Goal: Task Accomplishment & Management: Use online tool/utility

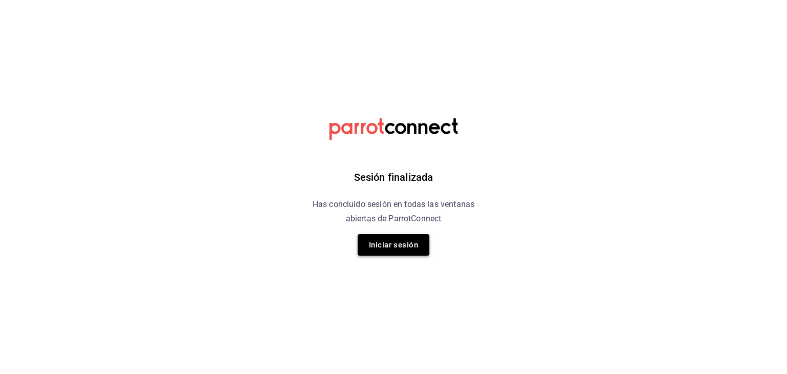
click at [401, 240] on button "Iniciar sesión" at bounding box center [394, 245] width 72 height 22
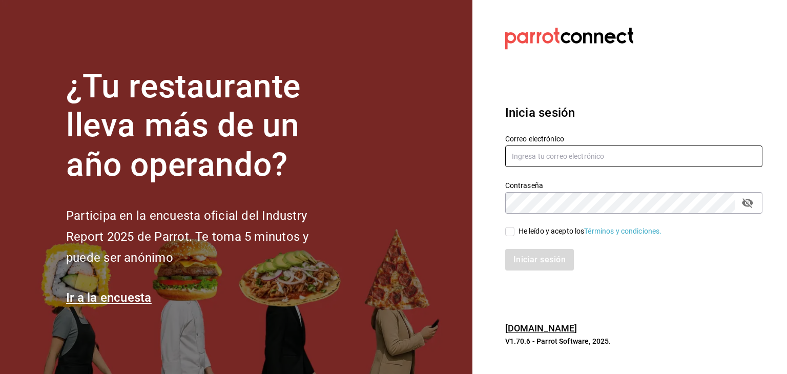
click at [581, 160] on input "text" at bounding box center [633, 156] width 257 height 22
type input "[PERSON_NAME][EMAIL_ADDRESS][DOMAIN_NAME]"
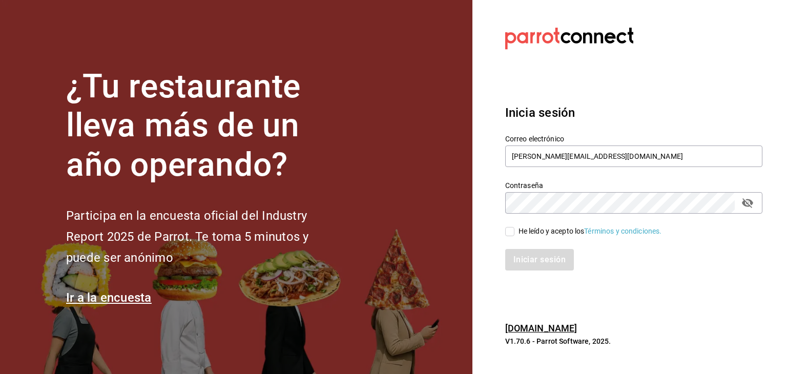
click at [504, 227] on div "He leído y acepto los Términos y condiciones." at bounding box center [627, 226] width 269 height 24
click at [507, 231] on input "He leído y acepto los Términos y condiciones." at bounding box center [509, 231] width 9 height 9
checkbox input "true"
click at [537, 262] on button "Iniciar sesión" at bounding box center [540, 260] width 70 height 22
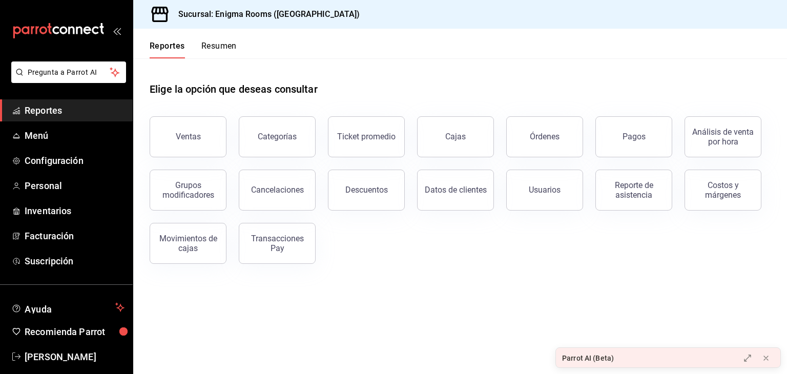
click at [307, 68] on div "Elige la opción que deseas consultar" at bounding box center [460, 81] width 621 height 46
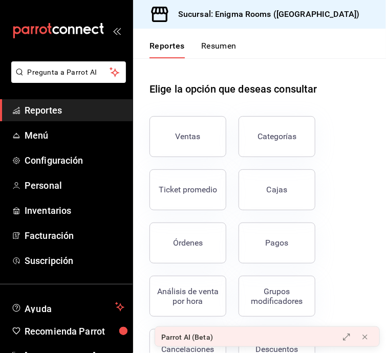
click at [0, 69] on ul "Pregunta a Parrot AI" at bounding box center [66, 80] width 133 height 38
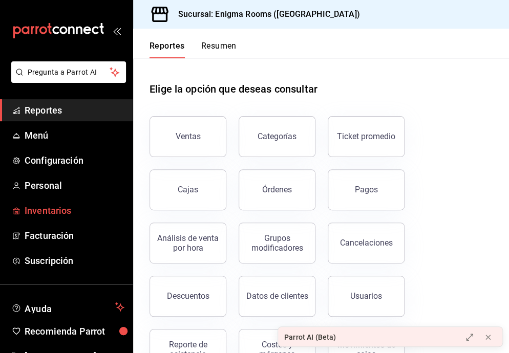
click at [77, 207] on span "Inventarios" at bounding box center [75, 211] width 100 height 14
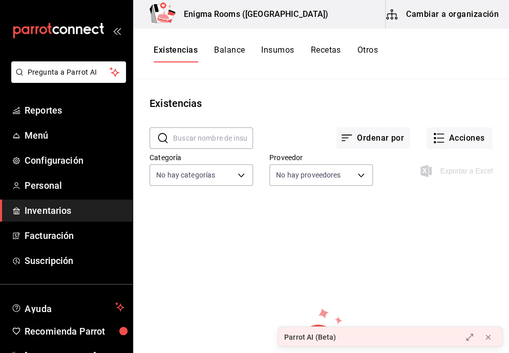
click at [453, 179] on div "Exportar a Excel" at bounding box center [433, 163] width 120 height 52
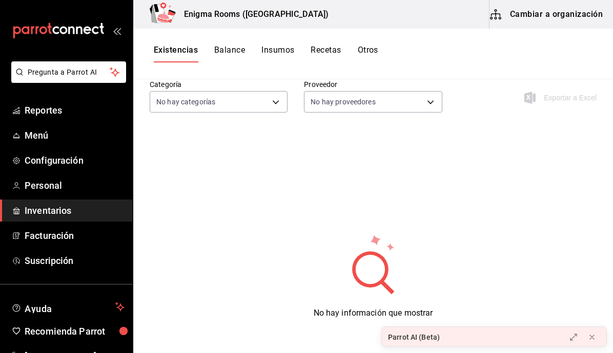
scroll to position [131, 0]
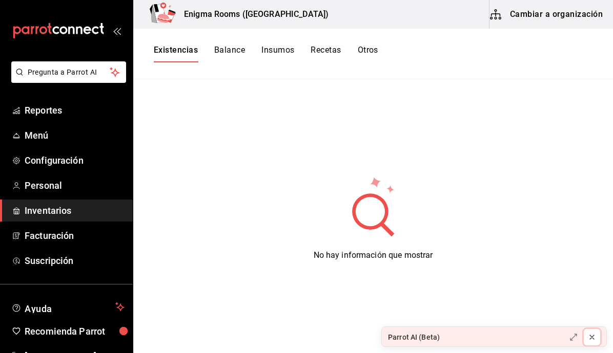
click at [589, 341] on icon at bounding box center [592, 337] width 8 height 8
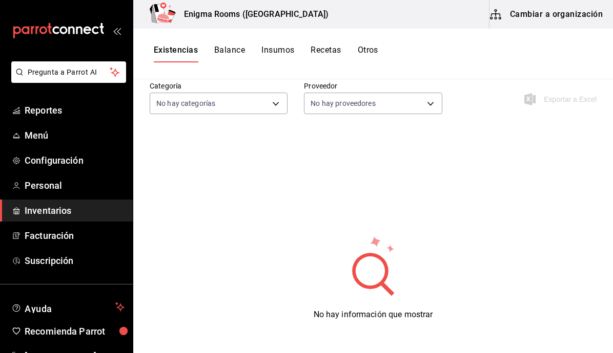
scroll to position [0, 0]
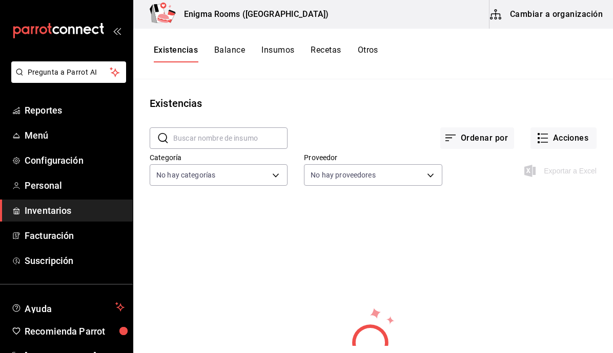
click at [550, 17] on button "Cambiar a organización" at bounding box center [546, 14] width 115 height 29
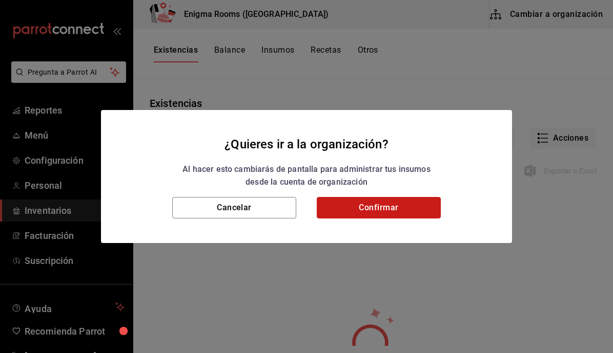
click at [402, 216] on button "Confirmar" at bounding box center [379, 208] width 124 height 22
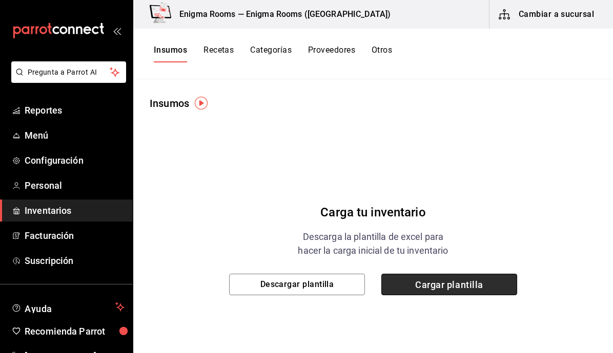
click at [453, 287] on span "Cargar plantilla" at bounding box center [449, 285] width 136 height 22
click at [0, 0] on input "Cargar plantilla" at bounding box center [0, 0] width 0 height 0
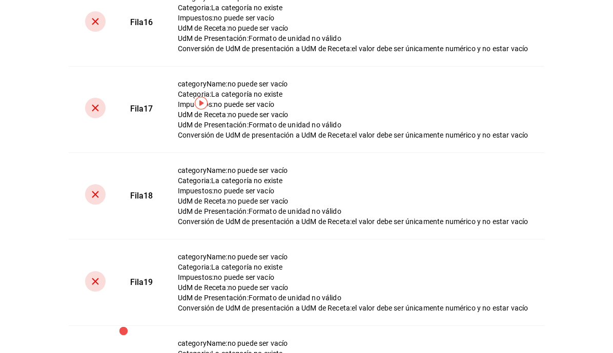
scroll to position [1343, 0]
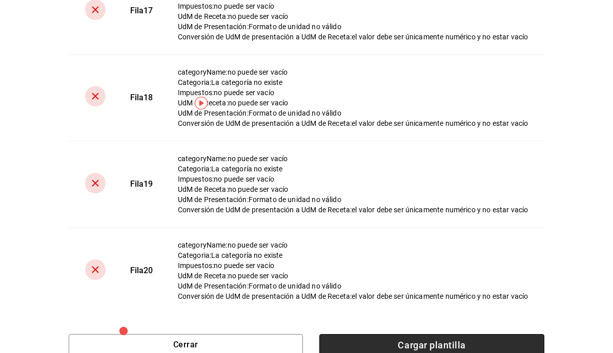
click at [393, 337] on span "Cargar plantilla" at bounding box center [431, 345] width 225 height 22
click at [0, 0] on input "Cargar plantilla" at bounding box center [0, 0] width 0 height 0
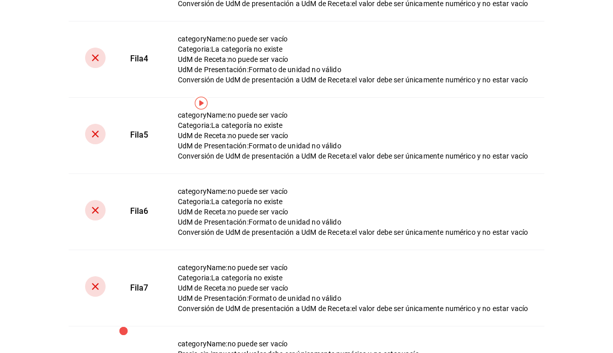
scroll to position [0, 0]
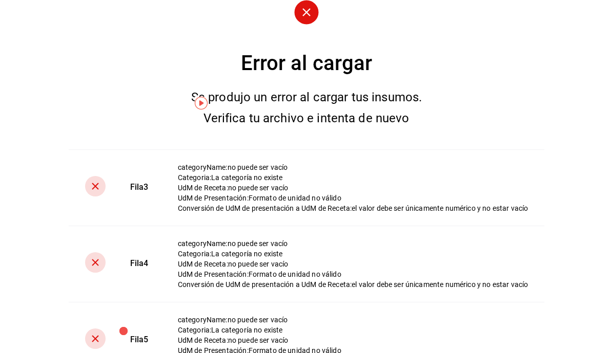
click at [197, 103] on img "button" at bounding box center [201, 103] width 13 height 13
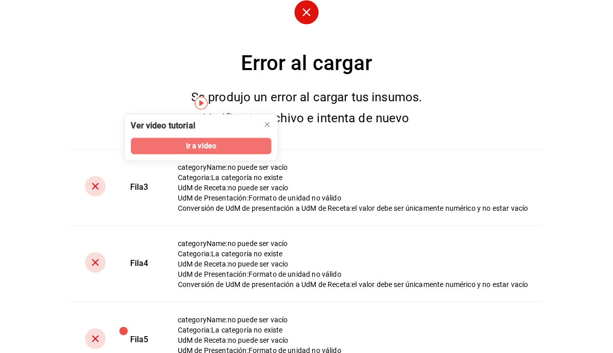
click at [202, 142] on span "Ir a video" at bounding box center [201, 146] width 30 height 11
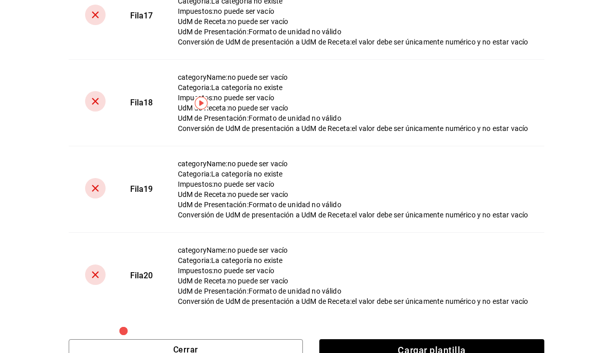
scroll to position [1343, 0]
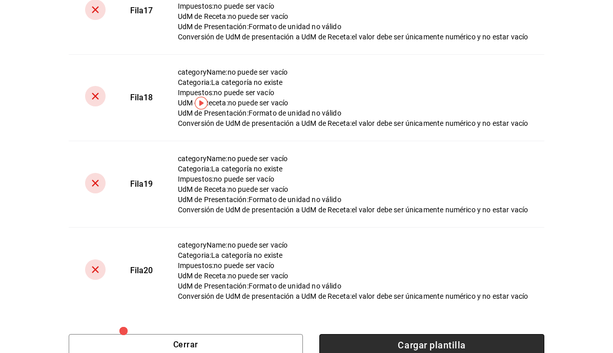
click at [426, 338] on span "Cargar plantilla" at bounding box center [431, 345] width 225 height 22
click at [0, 0] on input "Cargar plantilla" at bounding box center [0, 0] width 0 height 0
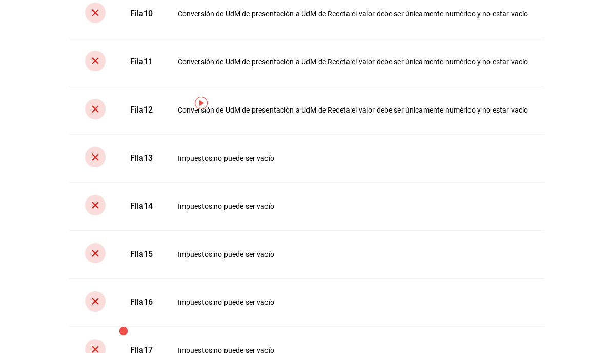
scroll to position [0, 0]
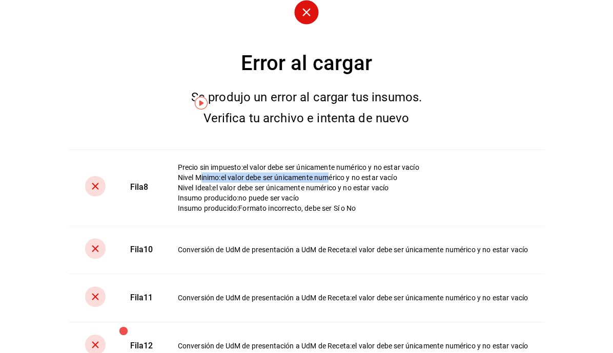
drag, startPoint x: 193, startPoint y: 173, endPoint x: 325, endPoint y: 179, distance: 131.8
click at [325, 179] on div "Nivel Minimo : el valor debe ser únicamente numérico y no estar vacío" at bounding box center [353, 178] width 350 height 10
click at [397, 167] on div "Precio sin impuesto : el valor debe ser únicamente numérico y no estar vacío" at bounding box center [353, 167] width 350 height 10
drag, startPoint x: 181, startPoint y: 178, endPoint x: 394, endPoint y: 179, distance: 213.1
click at [394, 179] on div "Nivel Minimo : el valor debe ser únicamente numérico y no estar vacío" at bounding box center [353, 178] width 350 height 10
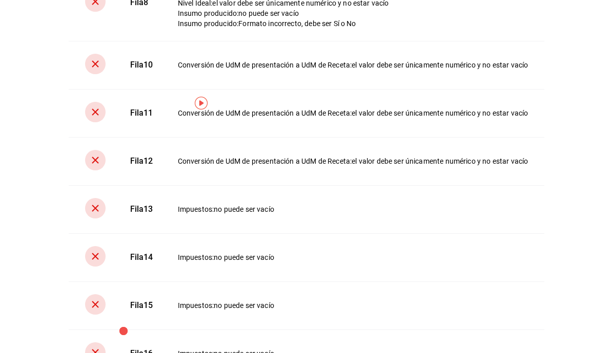
scroll to position [236, 0]
